Goal: Navigation & Orientation: Find specific page/section

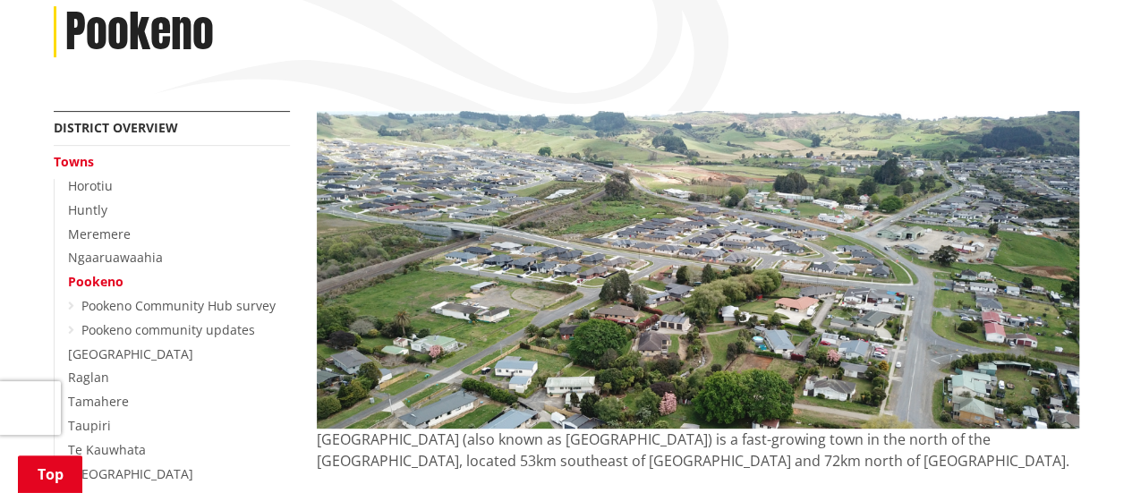
scroll to position [247, 0]
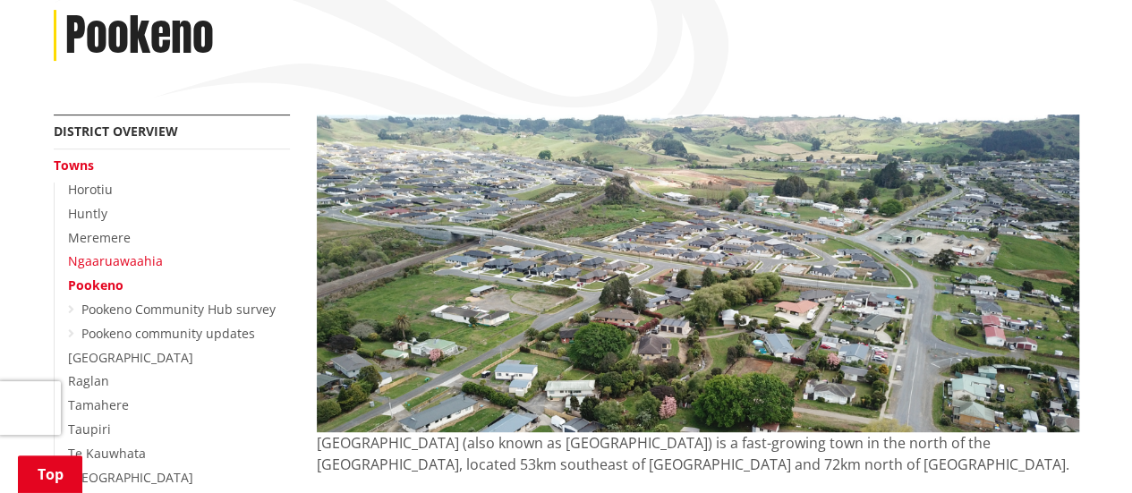
click at [88, 259] on link "Ngaaruawaahia" at bounding box center [115, 260] width 95 height 17
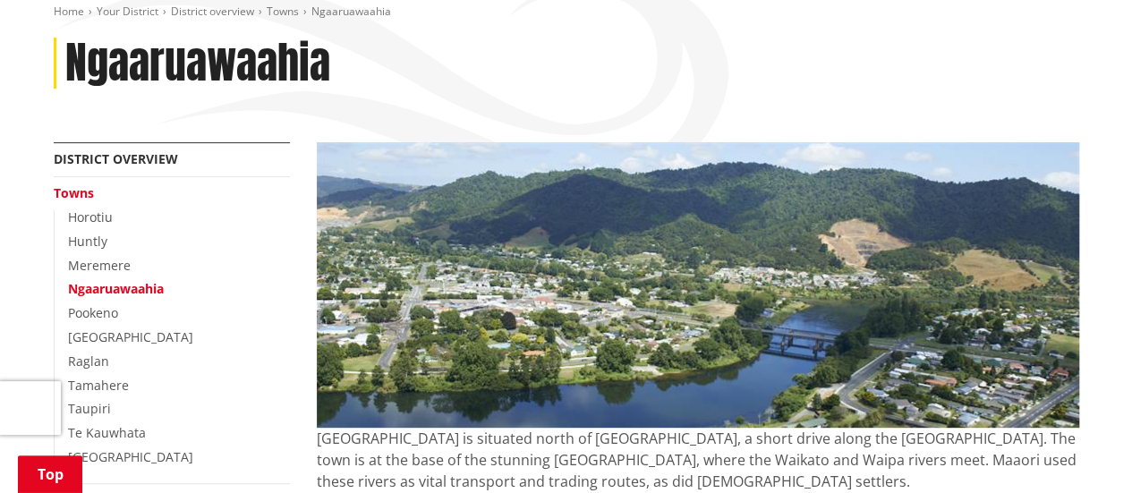
scroll to position [289, 0]
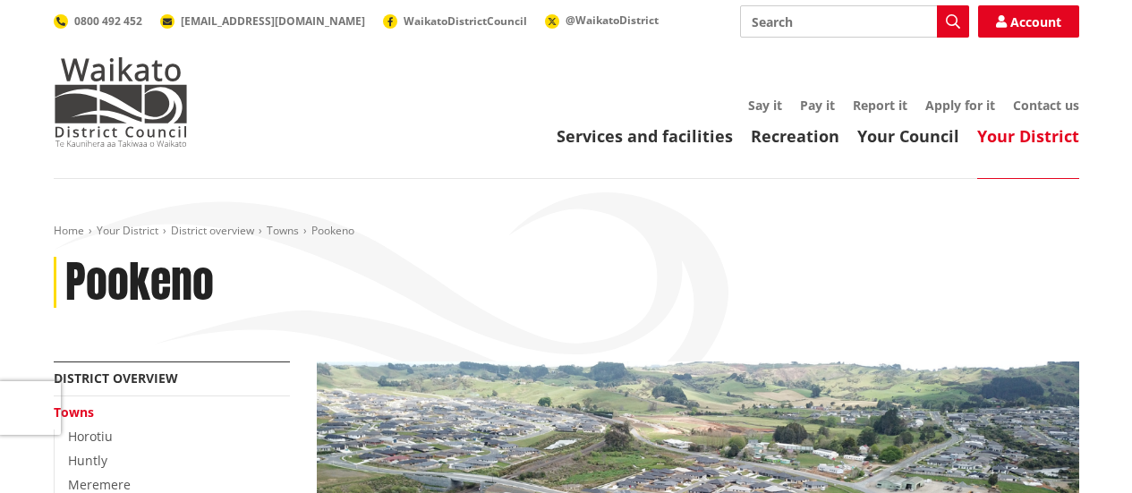
scroll to position [247, 0]
